Goal: Transaction & Acquisition: Purchase product/service

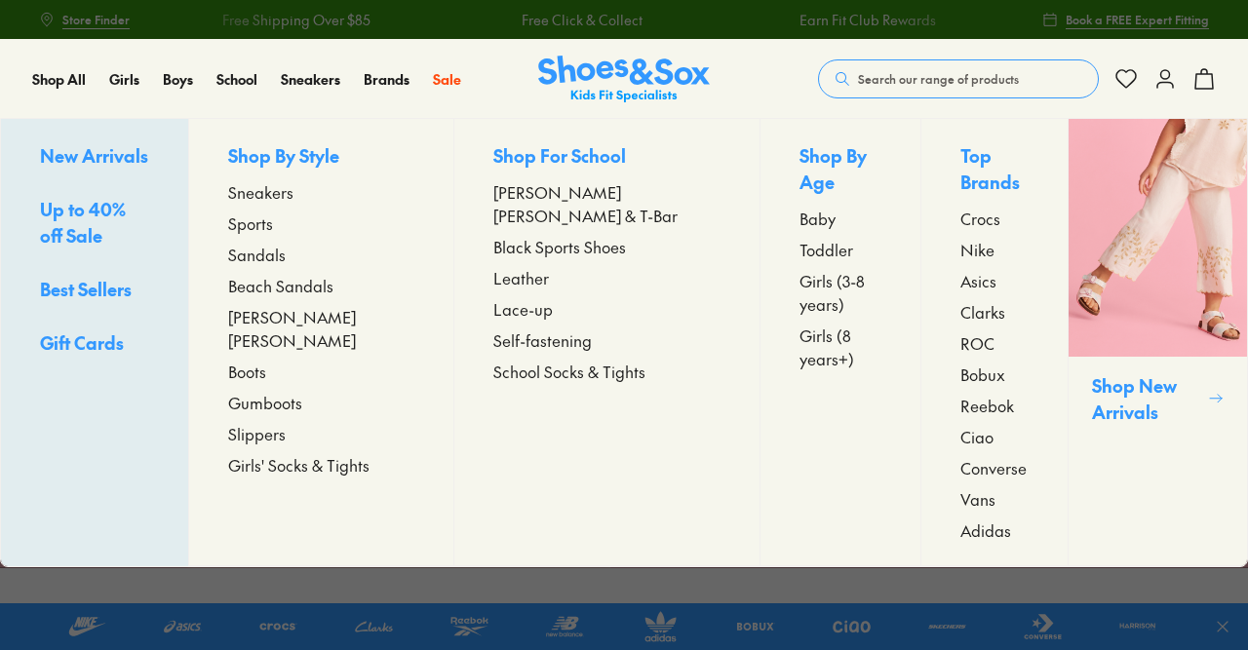
click at [318, 315] on span "[PERSON_NAME] [PERSON_NAME]" at bounding box center [321, 328] width 186 height 47
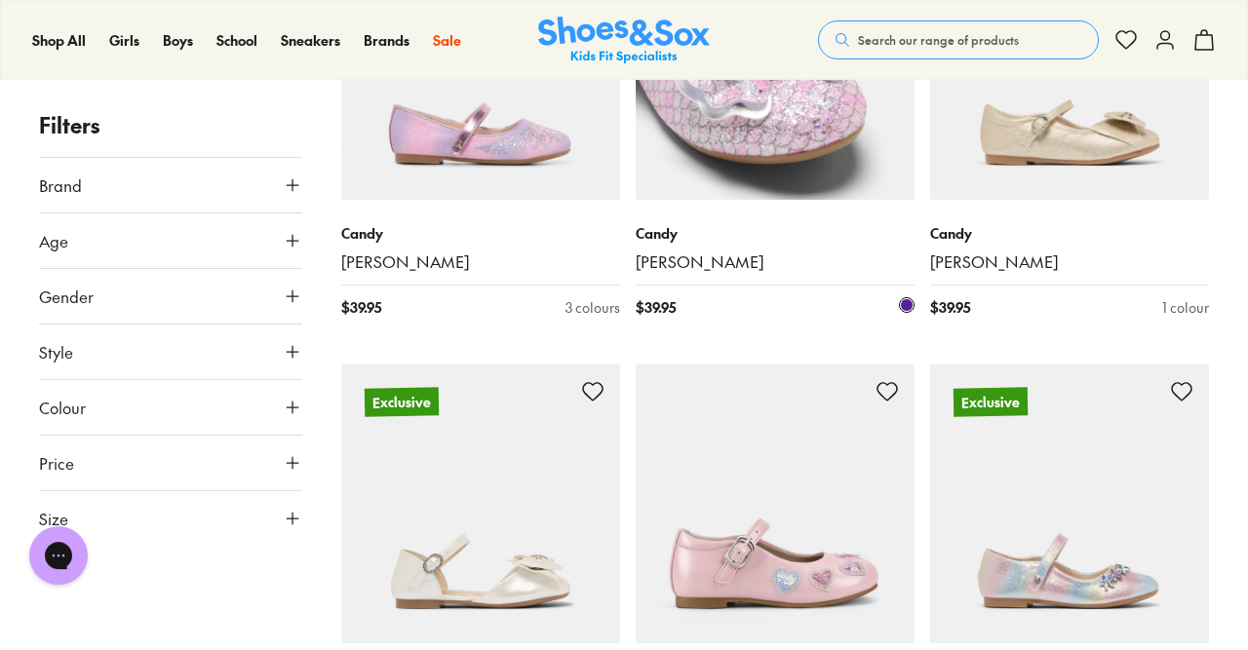
scroll to position [1098, 0]
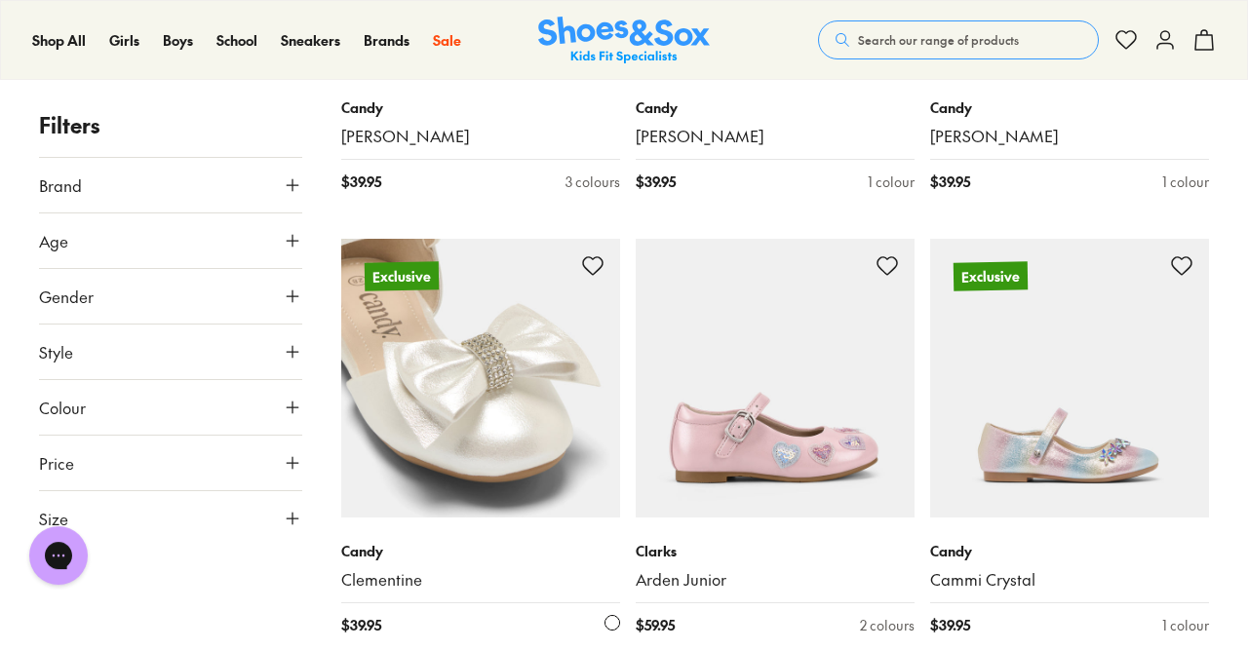
click at [518, 395] on img at bounding box center [480, 378] width 279 height 279
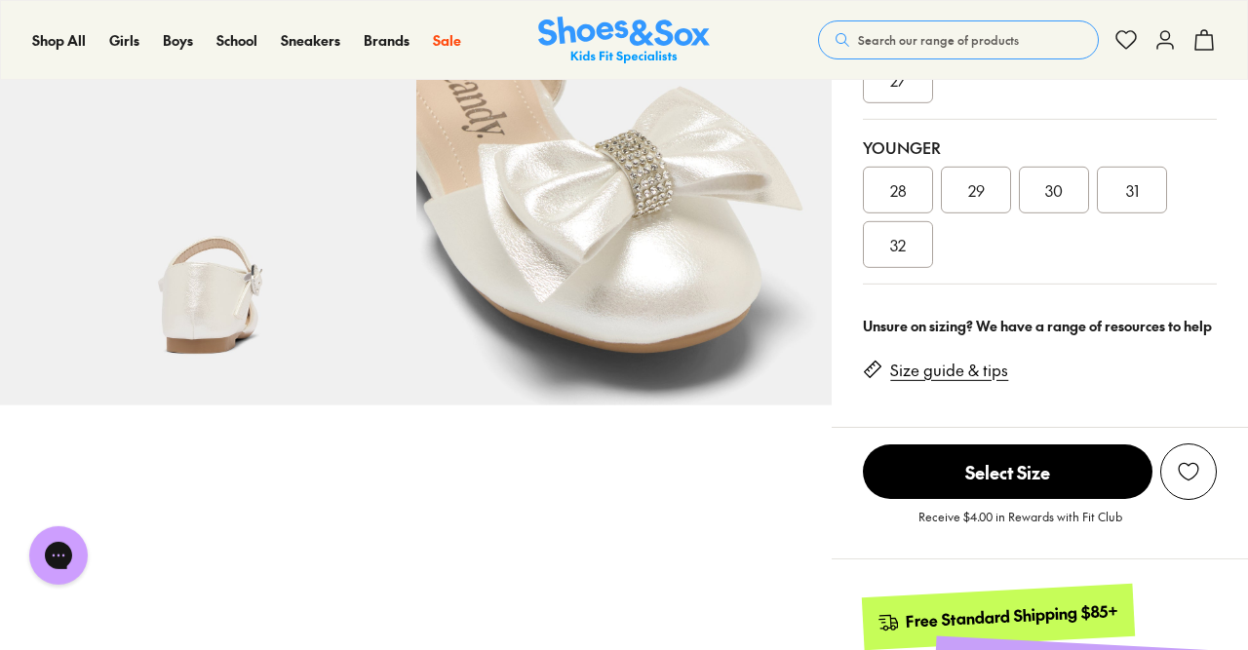
select select "*"
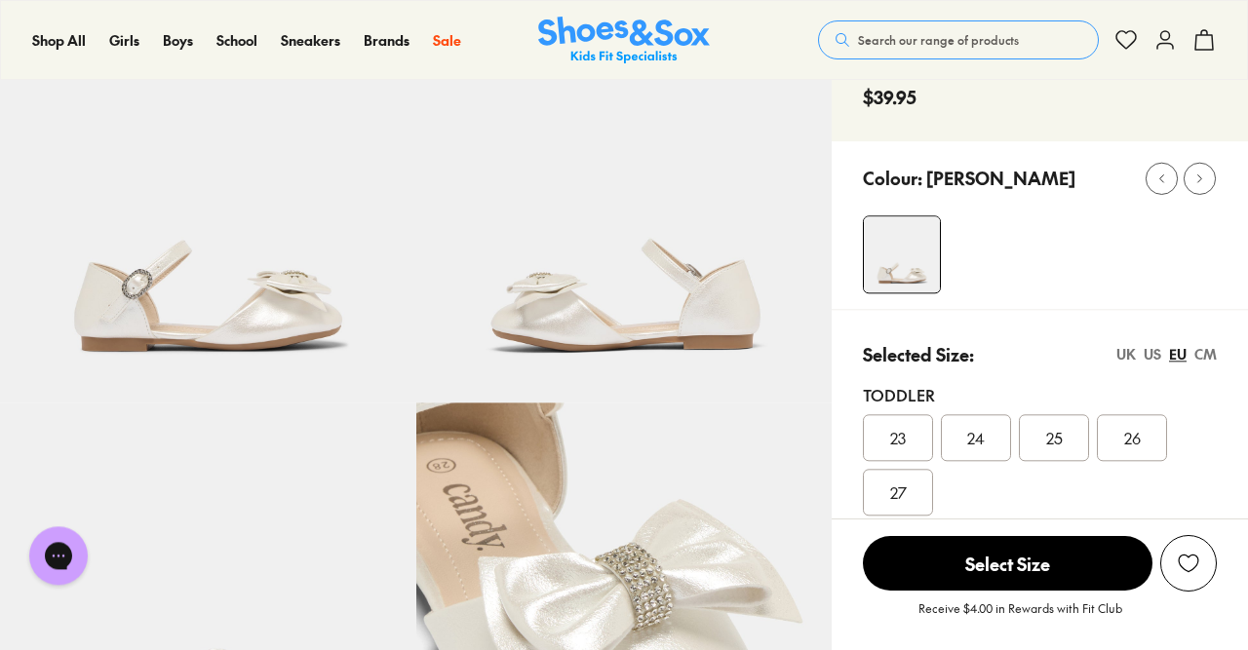
scroll to position [134, 0]
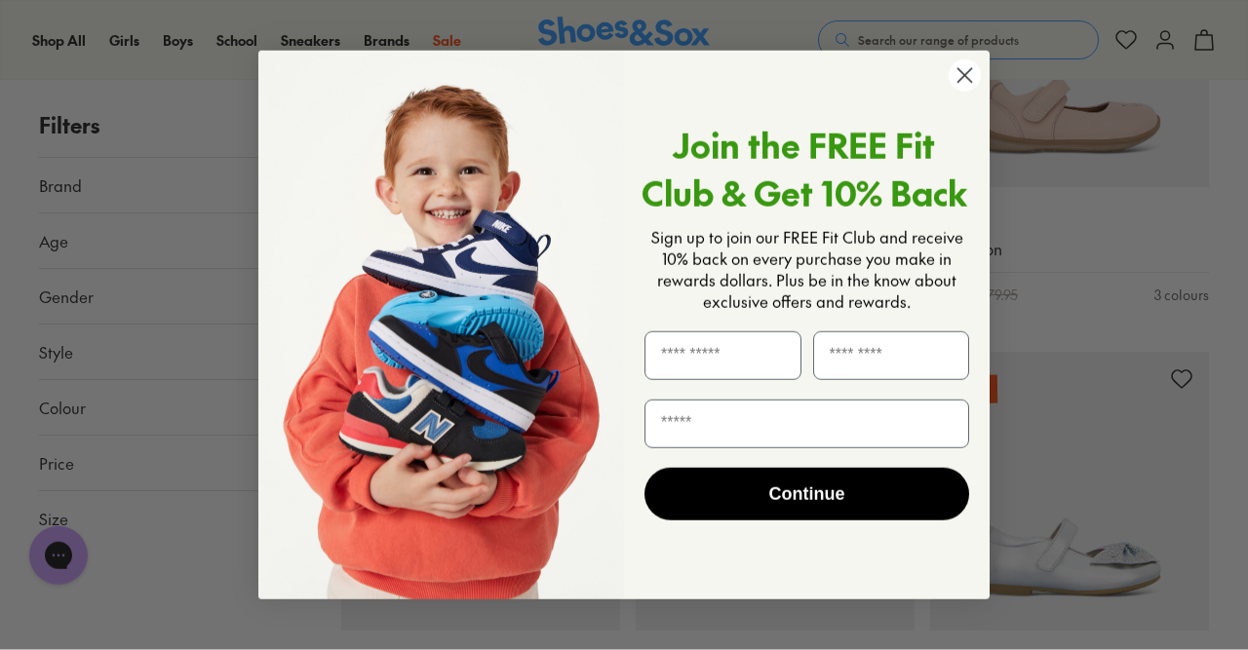
scroll to position [3646, 0]
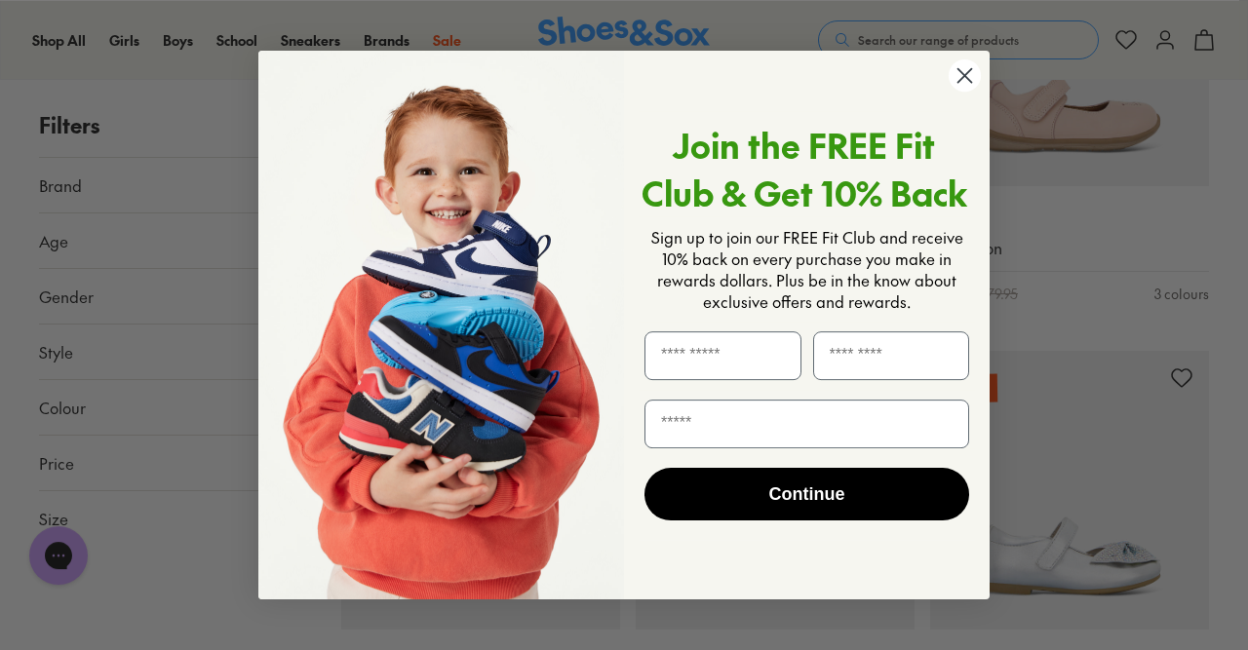
click at [966, 76] on icon "Close dialog" at bounding box center [965, 76] width 14 height 14
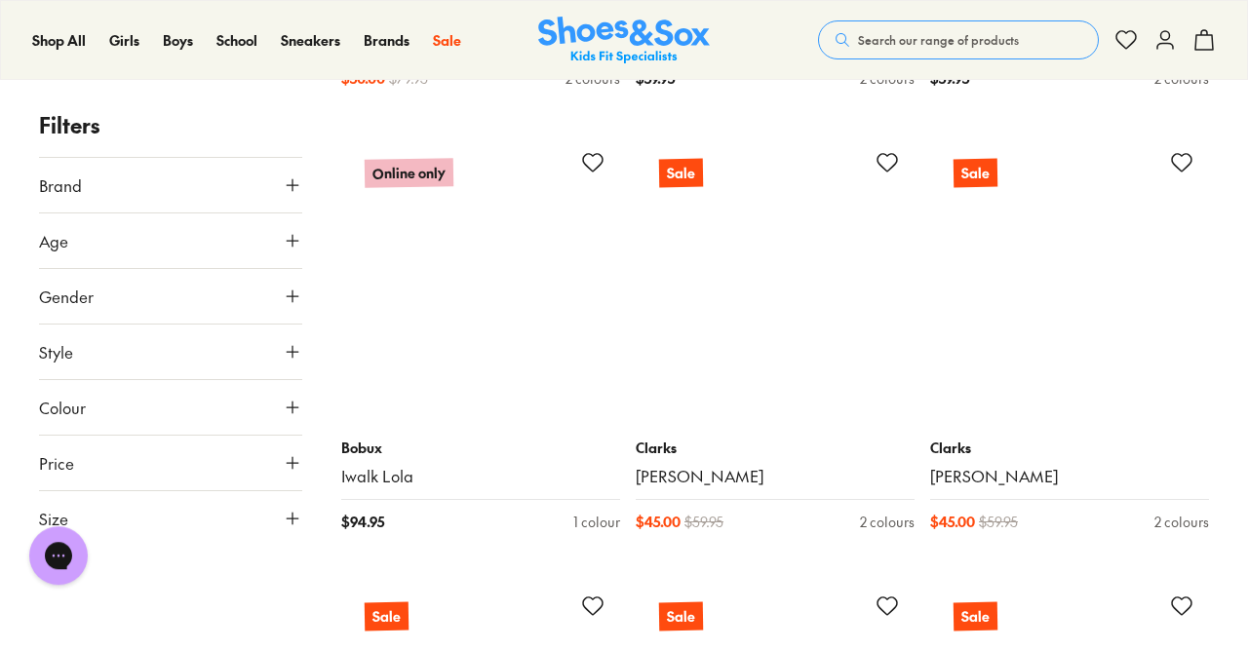
scroll to position [5116, 0]
